Goal: Transaction & Acquisition: Purchase product/service

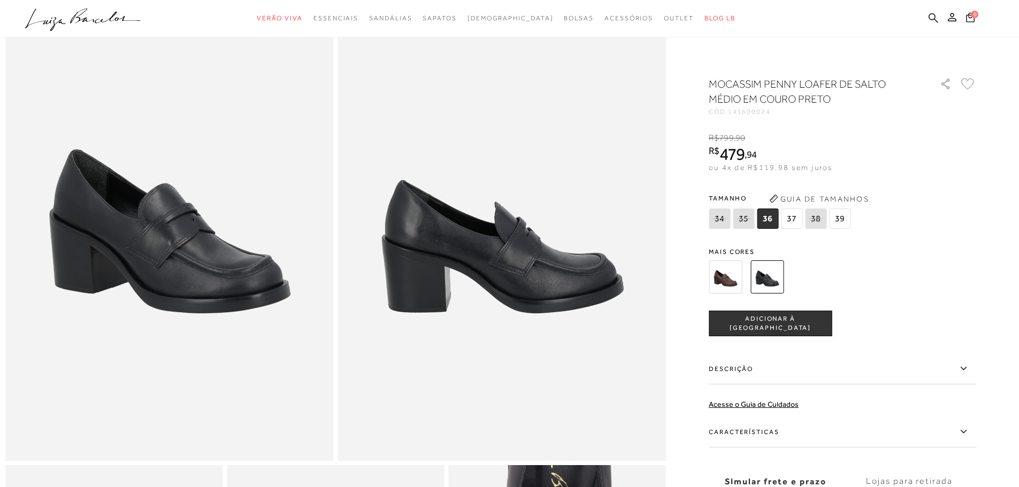
click at [719, 275] on img at bounding box center [725, 277] width 33 height 33
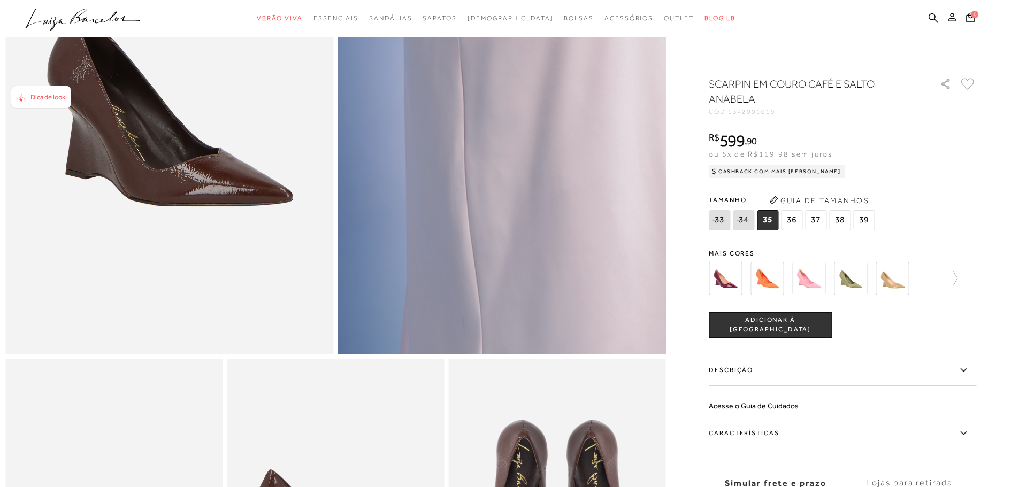
scroll to position [214, 0]
